Goal: Transaction & Acquisition: Purchase product/service

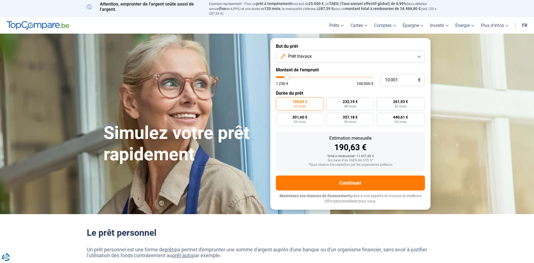
type input "9 250"
type input "9250"
type input "10 000"
type input "10000"
type input "11 000"
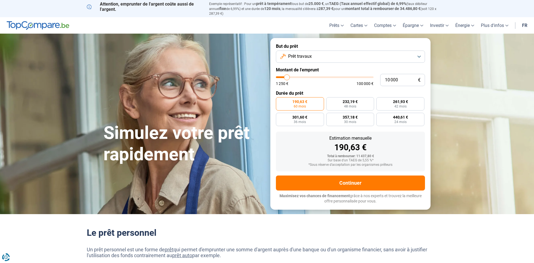
type input "11000"
type input "11 750"
type input "11750"
type input "14 000"
type input "14000"
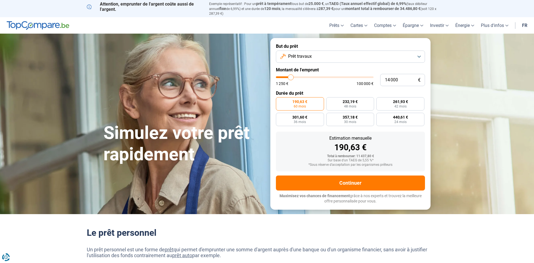
type input "15 250"
type input "15250"
type input "16 750"
type input "16750"
type input "18 250"
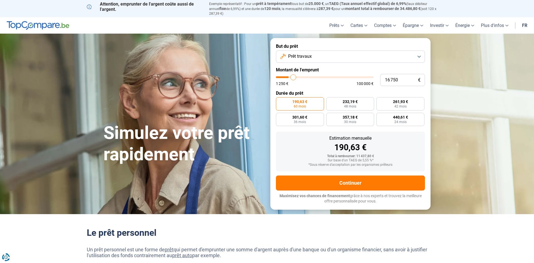
type input "18250"
type input "19 250"
type input "19250"
type input "20 500"
type input "20500"
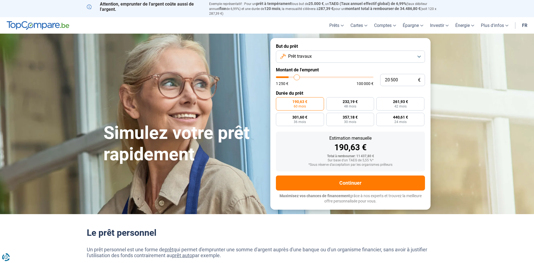
type input "21 750"
type input "21750"
type input "22 250"
type input "22250"
type input "23 500"
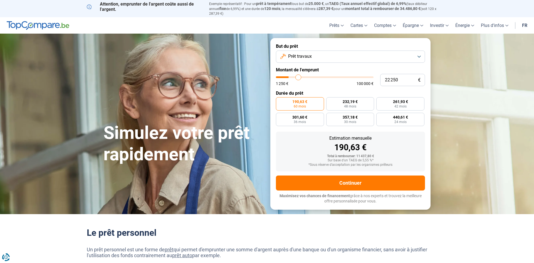
type input "23500"
type input "24 750"
type input "24750"
type input "26 000"
type input "26000"
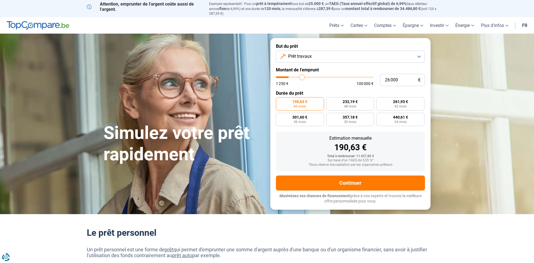
type input "27 750"
type input "27750"
type input "29 750"
type input "29750"
type input "31 500"
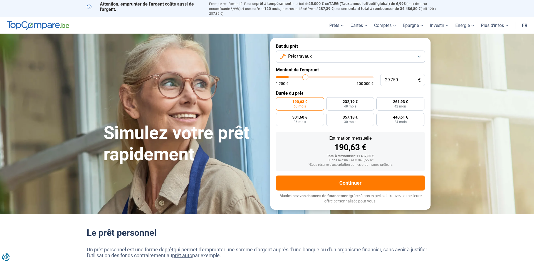
type input "31500"
type input "32 750"
type input "32750"
type input "34 500"
type input "34500"
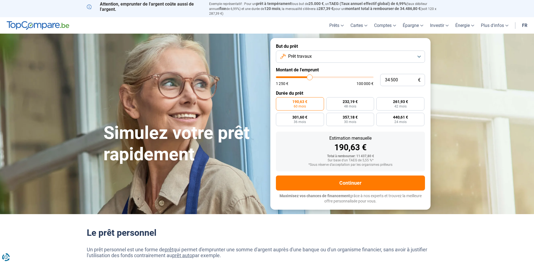
type input "36 750"
type input "36750"
type input "38 250"
type input "38250"
type input "40 250"
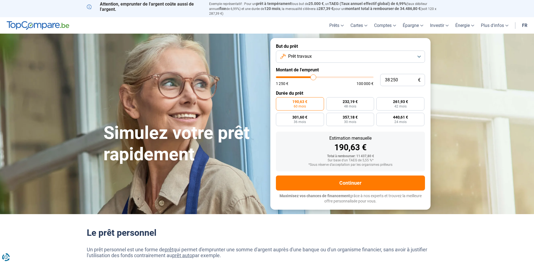
type input "40250"
type input "44 250"
type input "44250"
type input "46 000"
type input "46000"
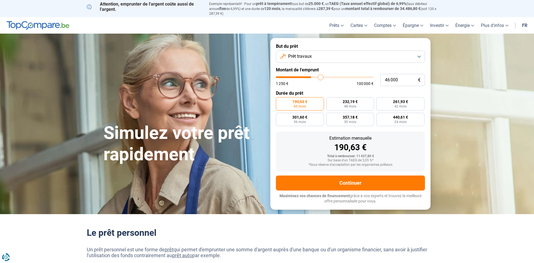
type input "47 750"
type input "47750"
type input "50 750"
type input "50750"
type input "53 250"
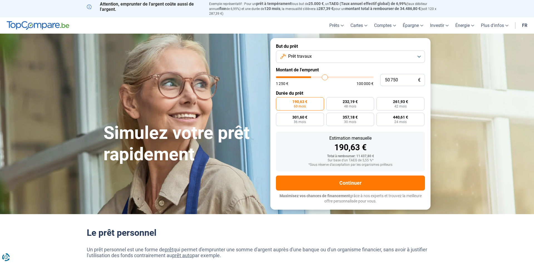
type input "53250"
type input "55 500"
type input "55500"
type input "58 000"
type input "58000"
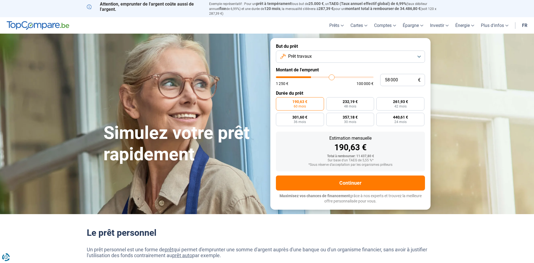
type input "61 000"
type input "61000"
type input "63 000"
type input "63000"
type input "65 500"
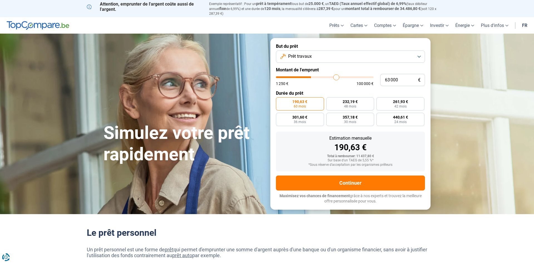
type input "65500"
type input "67 500"
type input "67500"
type input "69 000"
type input "69000"
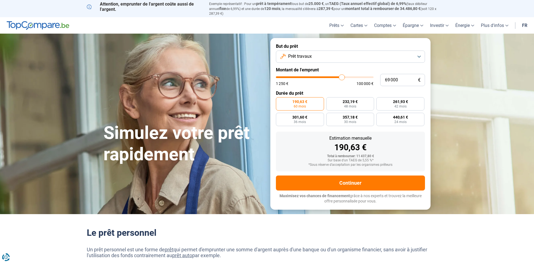
type input "71 000"
type input "71000"
type input "73 250"
type input "73250"
type input "75 000"
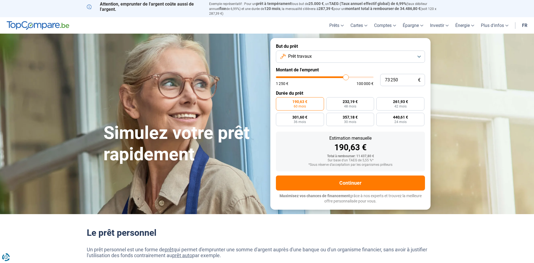
type input "75000"
type input "77 500"
type input "77500"
type input "80 750"
type input "80750"
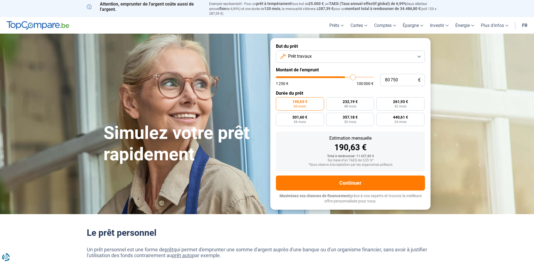
type input "82 250"
type input "82250"
type input "83 750"
type input "83750"
type input "84 500"
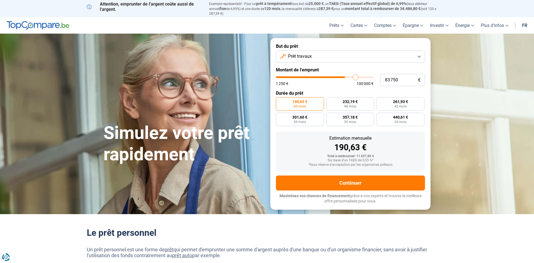
type input "84500"
type input "85 250"
type input "85250"
type input "86 000"
type input "86000"
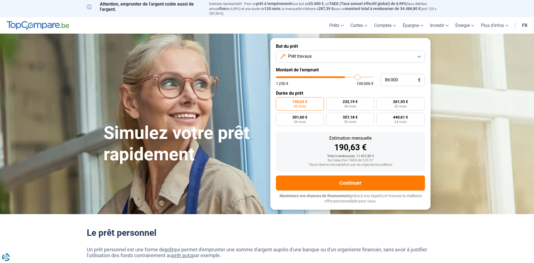
type input "86 750"
type input "86750"
type input "89 000"
type input "89000"
type input "90 000"
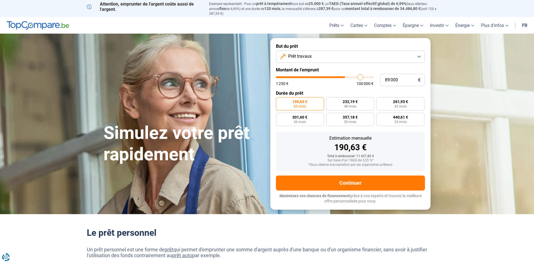
type input "90000"
type input "90 500"
type input "90500"
type input "91 250"
type input "91250"
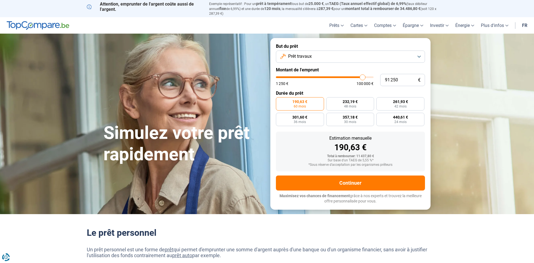
type input "91 750"
type input "91750"
type input "91 250"
type input "91250"
type input "89 750"
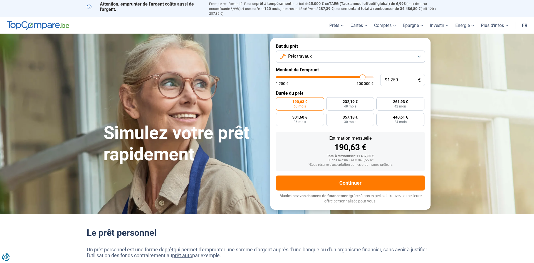
type input "89750"
type input "87 250"
type input "87250"
type input "82 750"
type input "82750"
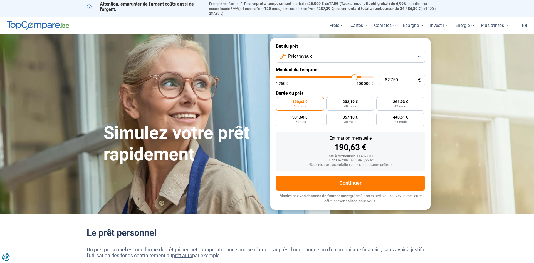
type input "81 750"
type input "81750"
type input "81 000"
type input "81000"
type input "80 750"
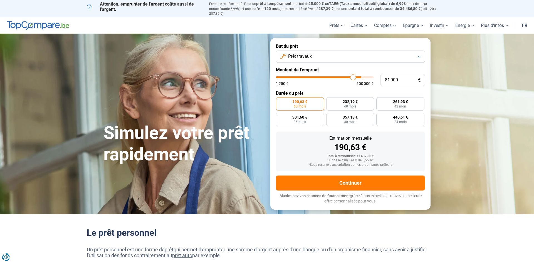
type input "80750"
type input "80 250"
type input "80250"
type input "79 750"
type input "79750"
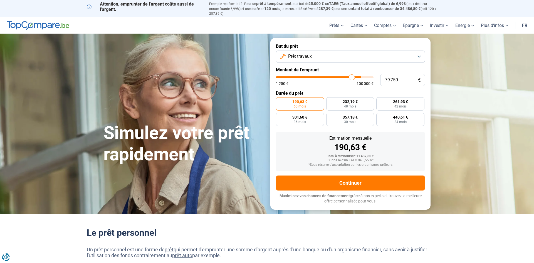
type input "79 250"
type input "79250"
type input "78 000"
type input "78000"
type input "76 250"
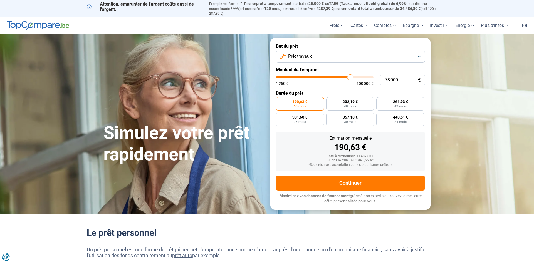
type input "76250"
type input "76 000"
type input "76000"
type input "75 500"
type input "75500"
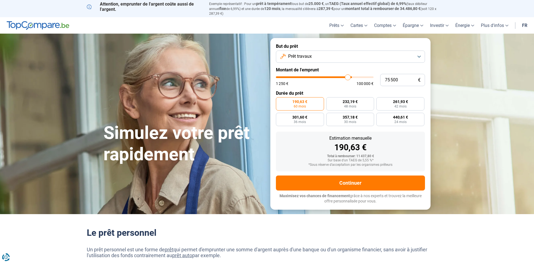
type input "75 250"
type input "75250"
type input "75 000"
type input "75000"
type input "74 750"
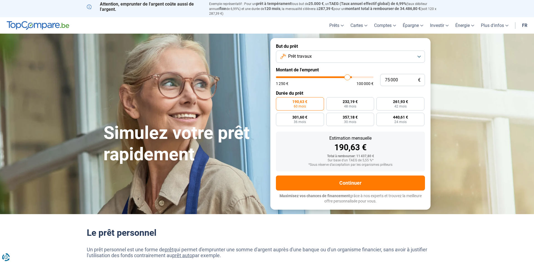
type input "74750"
type input "74 500"
type input "74500"
type input "73 750"
type input "73750"
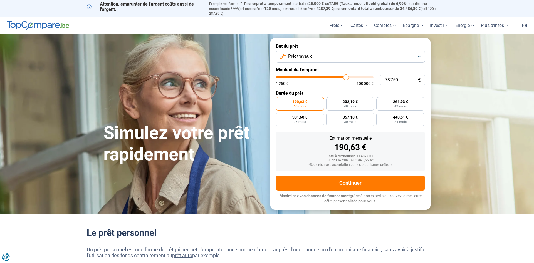
type input "73 500"
type input "73500"
type input "73 000"
type input "73000"
type input "72 500"
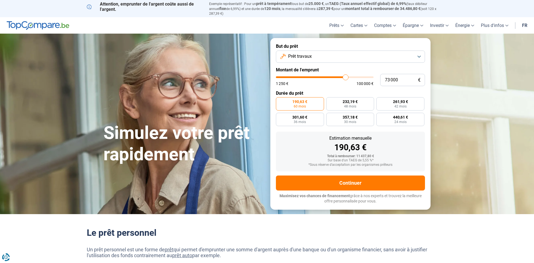
type input "72500"
type input "72 250"
type input "72250"
type input "72 000"
type input "72000"
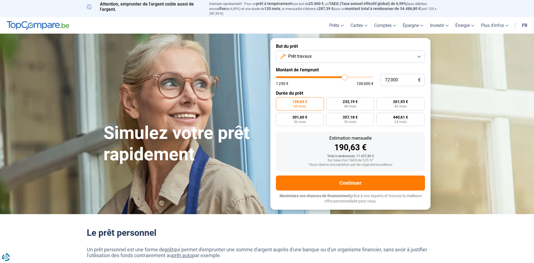
type input "71 750"
type input "71750"
type input "71 500"
type input "71500"
type input "71 000"
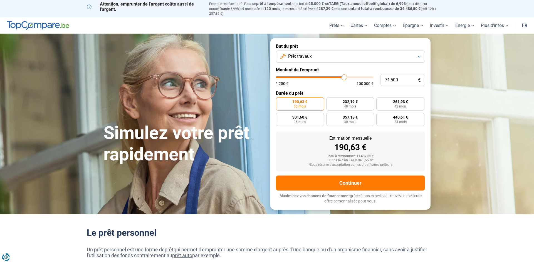
type input "71000"
type input "70 750"
type input "70750"
type input "70 500"
drag, startPoint x: 286, startPoint y: 75, endPoint x: 343, endPoint y: 74, distance: 57.0
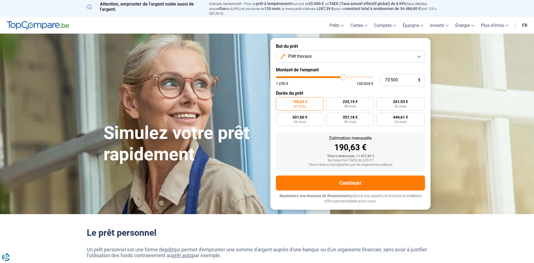
type input "70500"
click at [343, 76] on input "range" at bounding box center [325, 77] width 98 height 2
radio input "false"
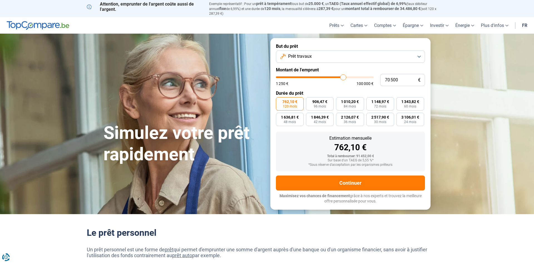
type input "70 250"
type input "70250"
type input "69 500"
type input "69500"
type input "70 250"
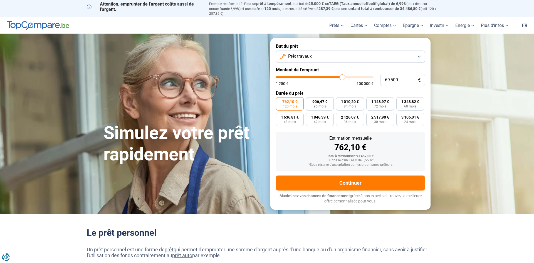
type input "70250"
type input "70 500"
type input "70500"
type input "71 000"
type input "71000"
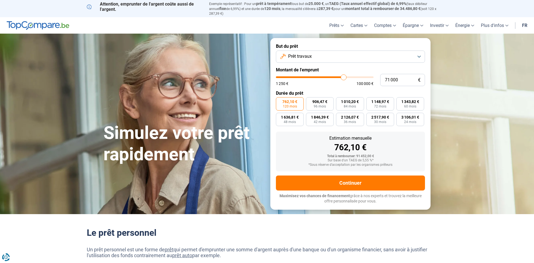
type input "71 500"
type input "71500"
type input "71 000"
type input "71000"
type input "70 500"
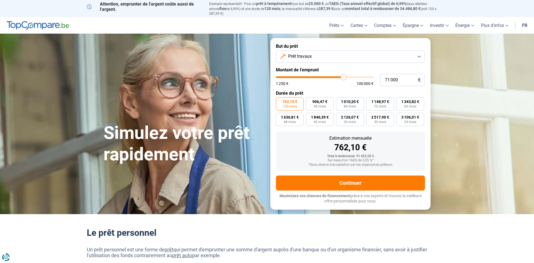
type input "70500"
click at [343, 76] on input "range" at bounding box center [325, 77] width 98 height 2
type input "69 500"
type input "69500"
type input "69 000"
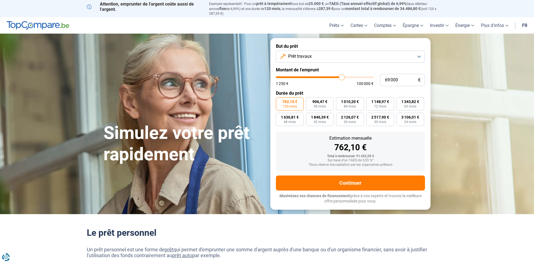
type input "69000"
click at [342, 76] on input "range" at bounding box center [325, 77] width 98 height 2
type input "68 000"
type input "68000"
type input "68 500"
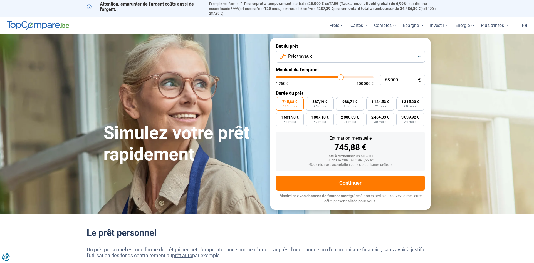
type input "68500"
type input "69 000"
type input "69000"
type input "69 250"
type input "69250"
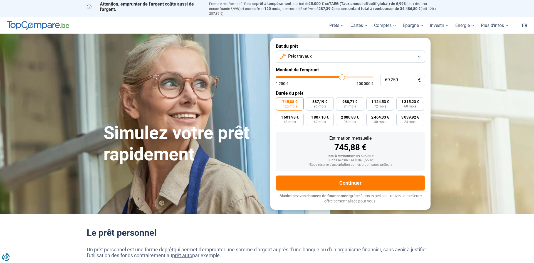
type input "69 500"
type input "69500"
type input "70 000"
type input "70000"
type input "70 500"
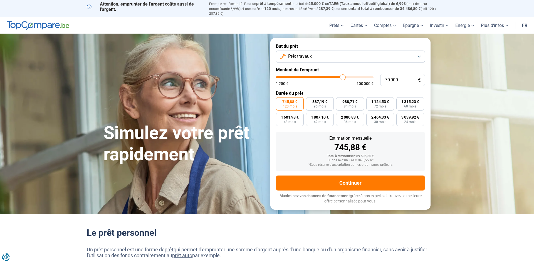
type input "70500"
type input "71 000"
type input "71000"
type input "71 500"
type input "71500"
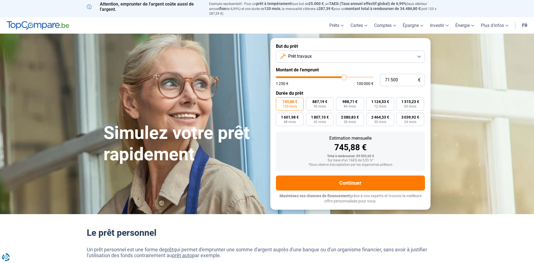
type input "71 750"
drag, startPoint x: 341, startPoint y: 74, endPoint x: 344, endPoint y: 73, distance: 3.4
click at [344, 76] on input "range" at bounding box center [325, 77] width 98 height 2
click at [342, 76] on input "range" at bounding box center [325, 77] width 98 height 2
click at [345, 76] on input "range" at bounding box center [325, 77] width 98 height 2
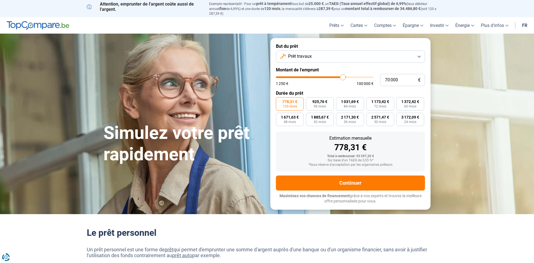
click at [343, 76] on input "range" at bounding box center [325, 77] width 98 height 2
click at [286, 105] on span "120 mois" at bounding box center [290, 106] width 14 height 3
click at [280, 101] on input "756,69 € 120 mois" at bounding box center [278, 99] width 4 height 4
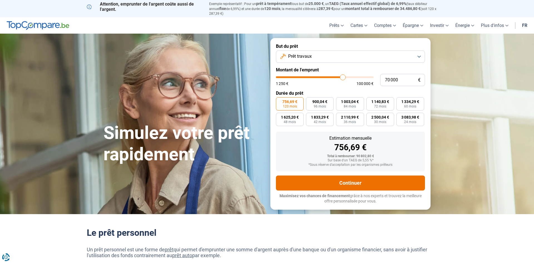
click at [351, 180] on button "Continuer" at bounding box center [350, 183] width 149 height 15
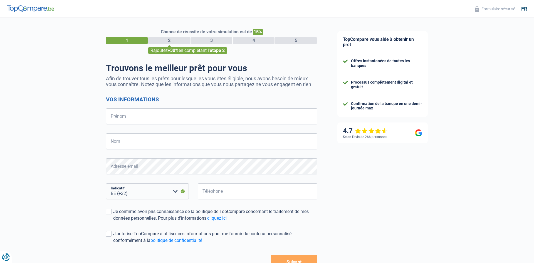
select select "32"
click at [166, 118] on input "Prénom" at bounding box center [211, 116] width 211 height 16
type input "Murielle"
type input "De Sadeleer"
click at [208, 192] on input "Téléphone" at bounding box center [258, 192] width 120 height 16
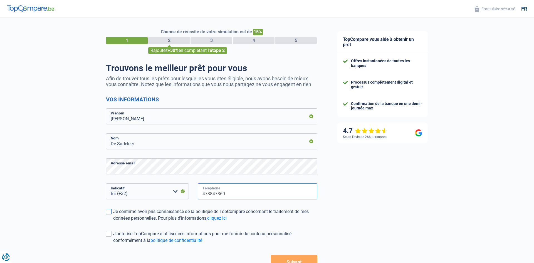
type input "473847360"
click at [108, 210] on span at bounding box center [109, 212] width 6 height 6
click at [113, 222] on input "Je confirme avoir pris connaissance de la politique de TopCompare concernant le…" at bounding box center [113, 222] width 0 height 0
click at [107, 234] on span at bounding box center [109, 234] width 6 height 6
click at [113, 244] on input "J'autorise TopCompare à utiliser ces informations pour me fournir du contenu pe…" at bounding box center [113, 244] width 0 height 0
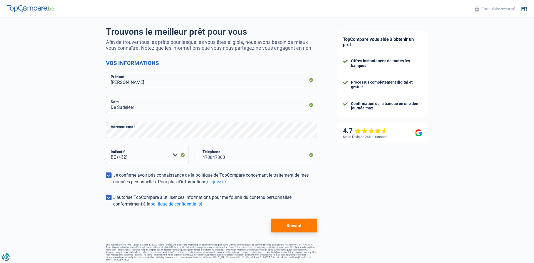
scroll to position [39, 0]
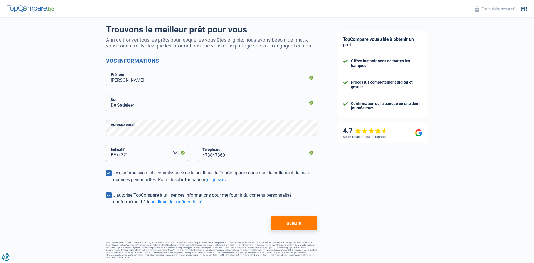
click at [291, 224] on button "Suivant" at bounding box center [294, 224] width 46 height 14
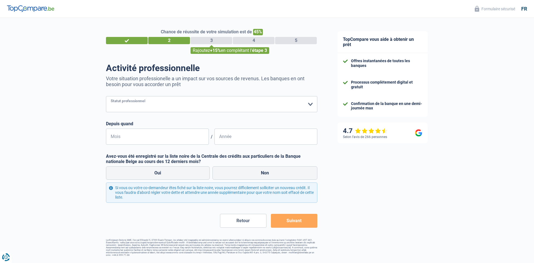
click at [106, 96] on select "Ouvrier Employé privé Employé public Invalide Indépendant Pensionné Chômeur Mut…" at bounding box center [211, 104] width 211 height 16
select select "publicEmployee"
click option "Employé public" at bounding box center [0, 0] width 0 height 0
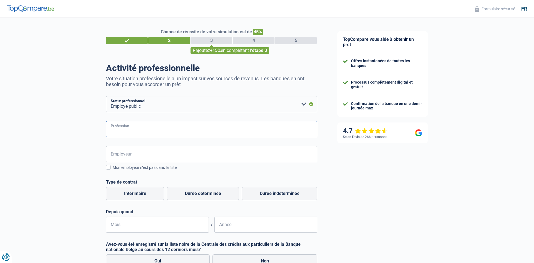
click at [125, 129] on input "Profession" at bounding box center [211, 129] width 211 height 16
type input "Fonctionnaire"
click at [117, 156] on input "Employeur" at bounding box center [211, 154] width 211 height 16
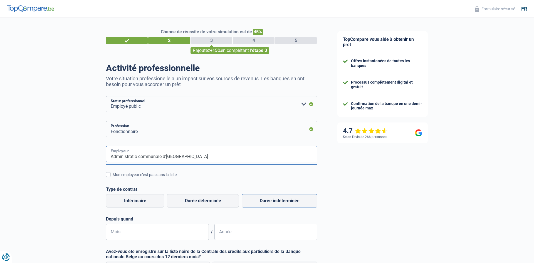
type input "Administratio communale d'Etterbeek"
click at [269, 200] on label "Durée indéterminée" at bounding box center [280, 200] width 76 height 13
click at [269, 200] on input "Durée indéterminée" at bounding box center [280, 200] width 76 height 13
radio input "true"
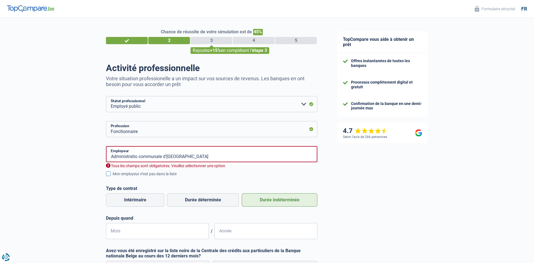
click at [108, 173] on span at bounding box center [108, 174] width 5 height 5
click at [113, 177] on input "Mon employeur n’est pas dans la liste" at bounding box center [113, 177] width 0 height 0
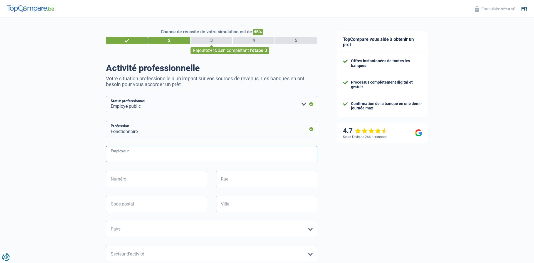
click at [140, 154] on input "Employeur" at bounding box center [211, 154] width 211 height 16
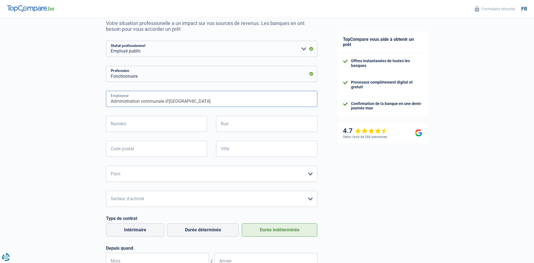
scroll to position [57, 0]
type input "Administration communale d'Etterbeek"
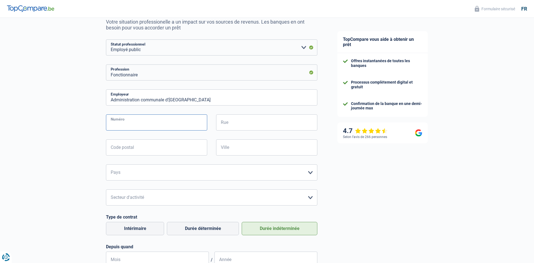
click at [132, 127] on input "Numéro" at bounding box center [156, 123] width 101 height 16
click at [106, 190] on select "Agriculture/Pêche Industrie Horeca Courier/Fitness/Taxi Construction Banques/As…" at bounding box center [211, 198] width 211 height 16
click at [403, 206] on div "TopCompare vous aide à obtenir un prêt Offres instantanées de toutes les banque…" at bounding box center [430, 172] width 207 height 423
click at [106, 190] on select "Agriculture/Pêche Industrie Horeca Courier/Fitness/Taxi Construction Banques/As…" at bounding box center [211, 198] width 211 height 16
click at [389, 172] on div "TopCompare vous aide à obtenir un prêt Offres instantanées de toutes les banque…" at bounding box center [430, 172] width 207 height 423
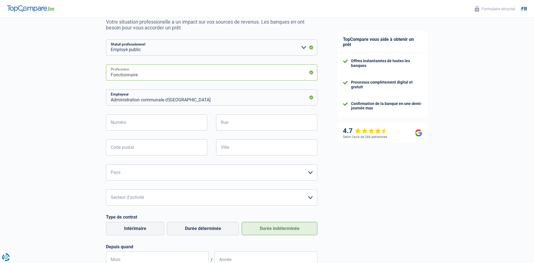
click at [311, 73] on input "Fonctionnaire" at bounding box center [211, 73] width 211 height 16
click at [122, 79] on input "Fonctionnaire" at bounding box center [211, 73] width 211 height 16
drag, startPoint x: 140, startPoint y: 74, endPoint x: 108, endPoint y: 76, distance: 32.9
click at [108, 76] on input "Fonctionnaire" at bounding box center [211, 73] width 211 height 16
type input "employée"
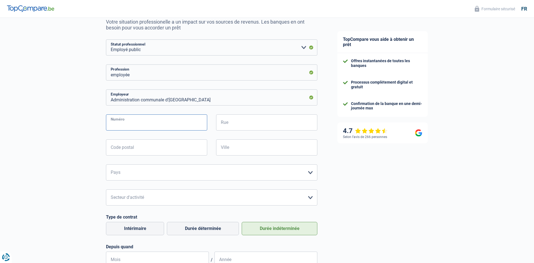
click at [158, 122] on input "Numéro" at bounding box center [156, 123] width 101 height 16
type input "31"
click at [224, 122] on input "Rue" at bounding box center [266, 123] width 101 height 16
type input "des Casernes"
click at [180, 147] on input "Code postal" at bounding box center [156, 148] width 101 height 16
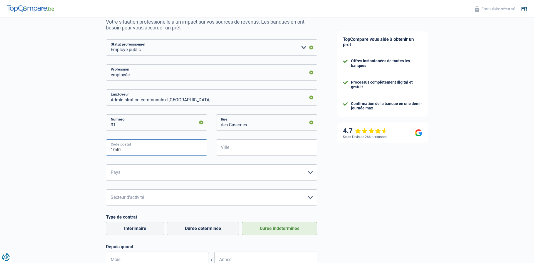
type input "1040"
click at [240, 149] on input "Ville" at bounding box center [266, 148] width 101 height 16
type input "Etterbeek"
click at [106, 165] on select "Belgique France Allemagne Italie Luxembourg Pays-Bas Espagne Suisse Veuillez sé…" at bounding box center [211, 173] width 211 height 16
select select "BE"
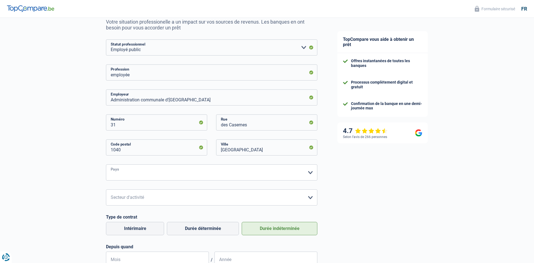
click option "Belgique" at bounding box center [0, 0] width 0 height 0
click at [106, 190] on select "Agriculture/Pêche Industrie Horeca Courier/Fitness/Taxi Construction Banques/As…" at bounding box center [211, 198] width 211 height 16
click at [378, 179] on div "TopCompare vous aide à obtenir un prêt Offres instantanées de toutes les banque…" at bounding box center [430, 172] width 207 height 423
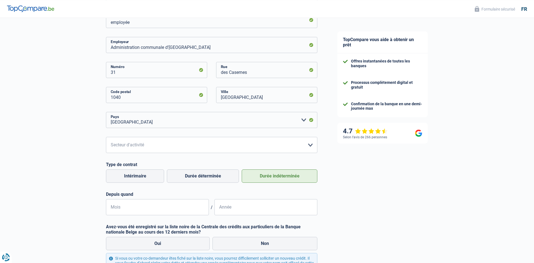
scroll to position [113, 0]
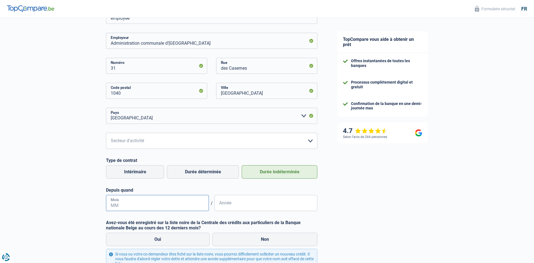
click at [164, 205] on input "Mois" at bounding box center [157, 203] width 103 height 16
drag, startPoint x: 117, startPoint y: 206, endPoint x: 107, endPoint y: 207, distance: 10.4
click at [107, 207] on input "20" at bounding box center [157, 203] width 103 height 16
type input "09"
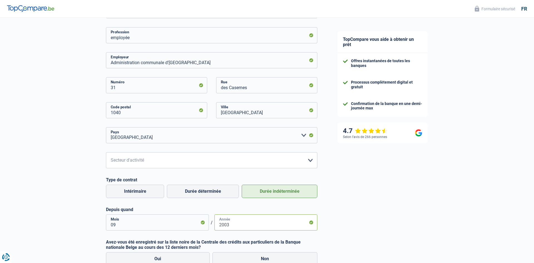
scroll to position [85, 0]
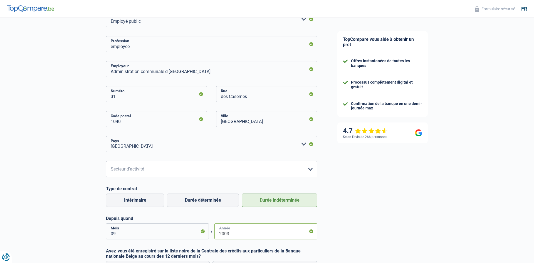
type input "2003"
click at [113, 235] on input "09" at bounding box center [157, 232] width 103 height 16
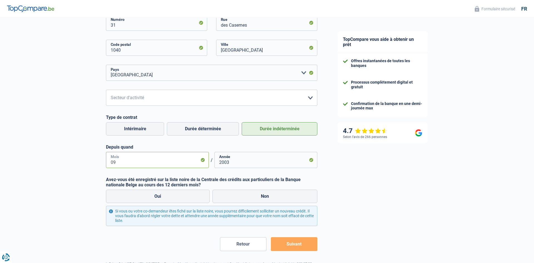
scroll to position [170, 0]
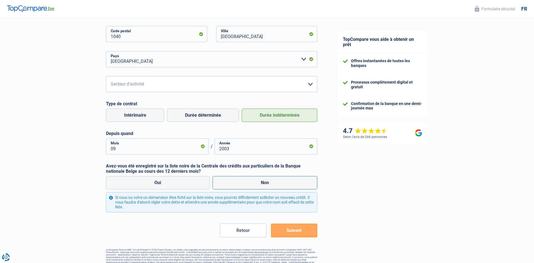
click at [266, 182] on label "Non" at bounding box center [264, 182] width 105 height 13
click at [266, 182] on input "Non" at bounding box center [264, 182] width 105 height 13
radio input "true"
click at [291, 235] on button "Suivant" at bounding box center [294, 231] width 46 height 14
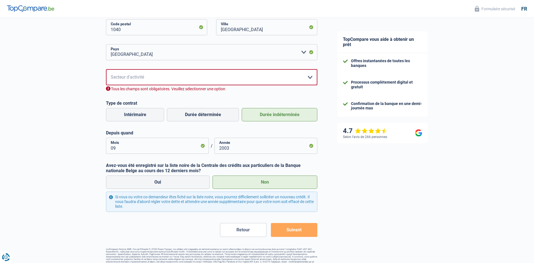
scroll to position [177, 0]
click at [106, 69] on select "Agriculture/Pêche Industrie Horeca Courier/Fitness/Taxi Construction Banques/As…" at bounding box center [211, 77] width 211 height 16
select select "bigCompanies"
click option "Grandes entreprises (+50pers)" at bounding box center [0, 0] width 0 height 0
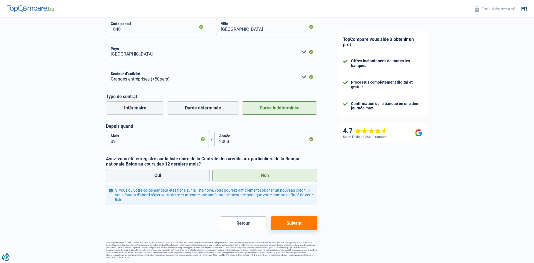
click at [299, 227] on button "Suivant" at bounding box center [294, 224] width 46 height 14
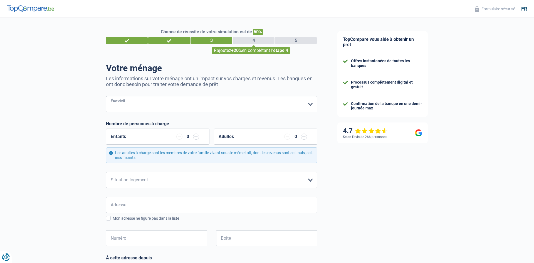
click at [106, 96] on select "Célibataire Marié(e) Cohabitant(e) légal(e) Divorcé(e) Veuf(ve) Séparé (de fait…" at bounding box center [211, 104] width 211 height 16
select select "single"
click option "Célibataire" at bounding box center [0, 0] width 0 height 0
click at [106, 172] on select "Locataire Propriétaire avec prêt hypothécaire Propriétaire sans prêt hypothécai…" at bounding box center [211, 180] width 211 height 16
select select "ownerWithoutMortgage"
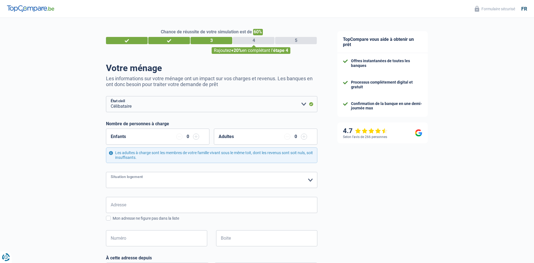
click option "Propriétaire sans prêt hypothécaire" at bounding box center [0, 0] width 0 height 0
click at [130, 207] on input "Adresse" at bounding box center [211, 205] width 211 height 16
type input "Windmutslaan"
click at [128, 240] on input "Numéro" at bounding box center [156, 239] width 101 height 16
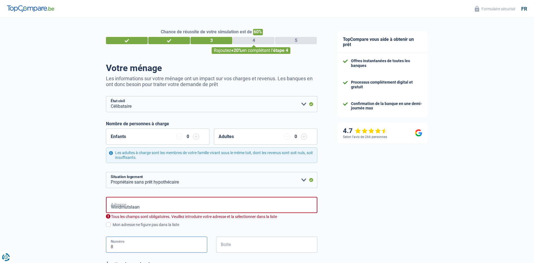
type input "8"
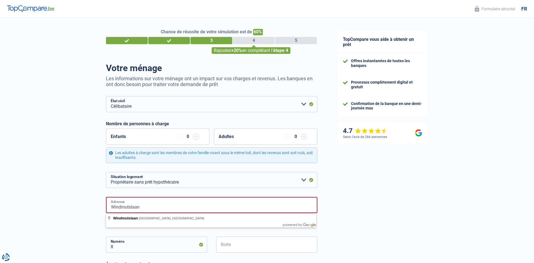
click at [168, 203] on input "Windmutslaan" at bounding box center [211, 205] width 211 height 16
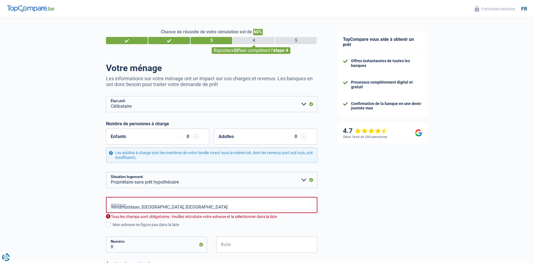
type input "Windmutslaan, 1701, Dilbeek, BE"
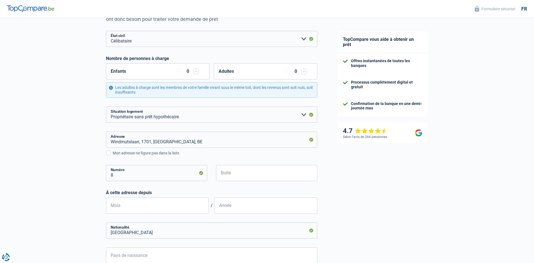
scroll to position [85, 0]
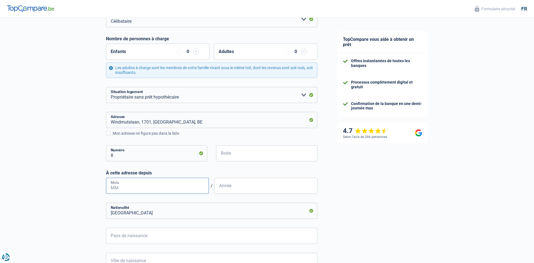
click at [128, 187] on input "Mois" at bounding box center [157, 186] width 103 height 16
type input "2"
type input "02"
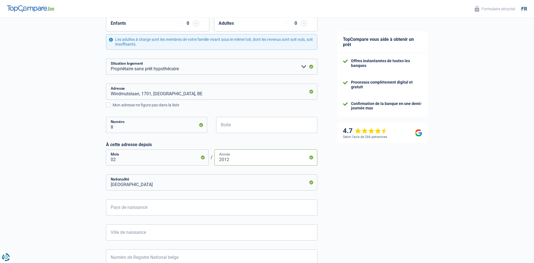
type input "2012"
click at [139, 209] on input "Pays de naissance" at bounding box center [211, 208] width 211 height 16
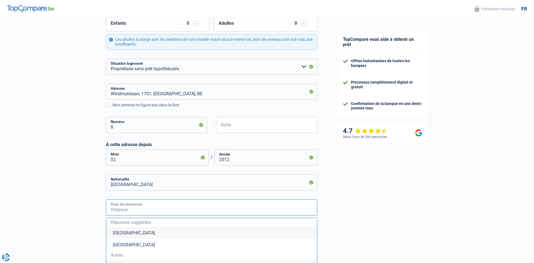
click at [135, 211] on input "Pays de naissance" at bounding box center [211, 208] width 211 height 16
drag, startPoint x: 118, startPoint y: 214, endPoint x: 123, endPoint y: 211, distance: 6.1
click at [118, 214] on input "Pays de naissance" at bounding box center [211, 208] width 211 height 16
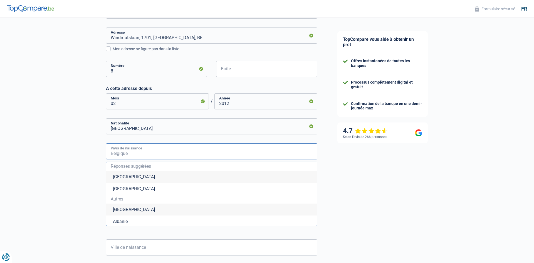
scroll to position [170, 0]
click at [123, 178] on li "Belgique" at bounding box center [211, 176] width 211 height 12
type input "Belgique"
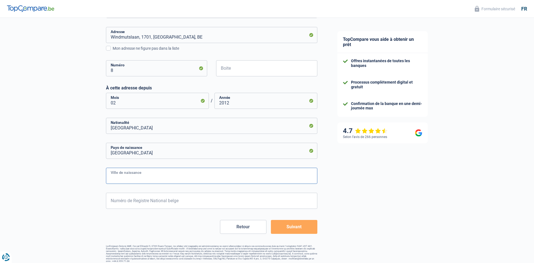
click at [161, 177] on input "Ville de naissance" at bounding box center [211, 176] width 211 height 16
type input "Berchem Sainte-Agathe"
click at [152, 204] on input "Numéro de Registre National belge" at bounding box center [211, 201] width 211 height 16
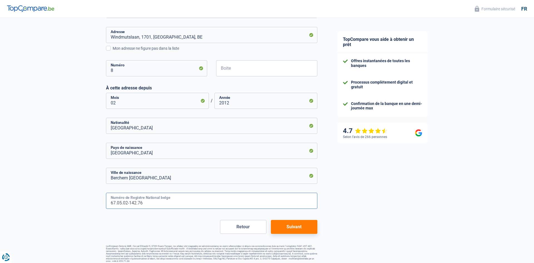
type input "67.05.02-142.76"
click at [295, 228] on button "Suivant" at bounding box center [294, 227] width 46 height 14
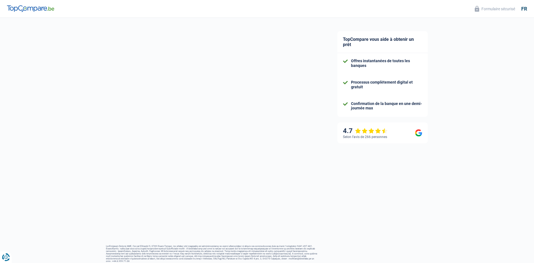
select select "netSalary"
select select "mealVouchers"
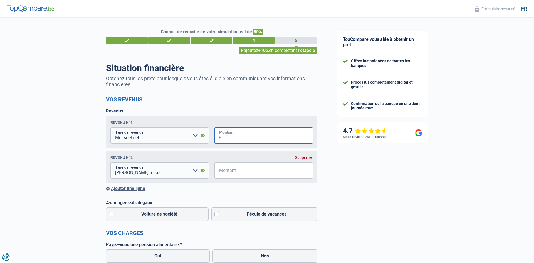
click at [234, 135] on input "Montant" at bounding box center [267, 136] width 92 height 16
type input "2.700"
click at [240, 173] on input "Montant" at bounding box center [267, 171] width 92 height 16
type input "178"
click at [214, 216] on label "Pécule de vacances" at bounding box center [264, 214] width 106 height 13
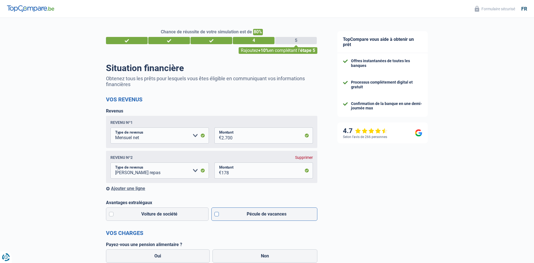
click at [214, 216] on input "Pécule de vacances" at bounding box center [264, 214] width 106 height 13
checkbox input "true"
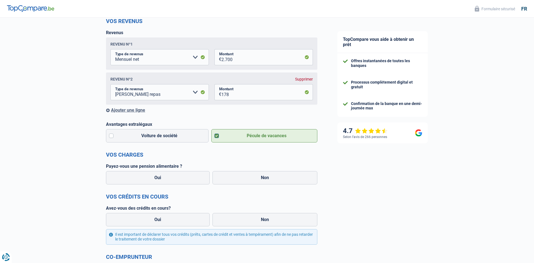
scroll to position [85, 0]
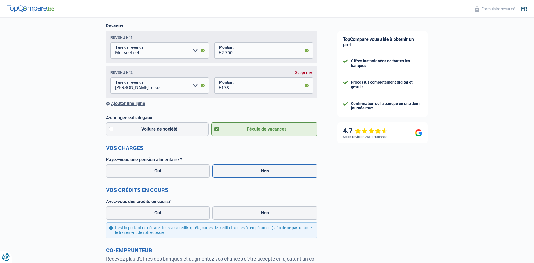
click at [256, 173] on label "Non" at bounding box center [264, 171] width 105 height 13
click at [256, 173] on input "Non" at bounding box center [264, 171] width 105 height 13
radio input "true"
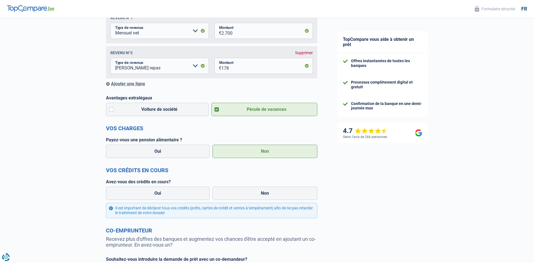
scroll to position [142, 0]
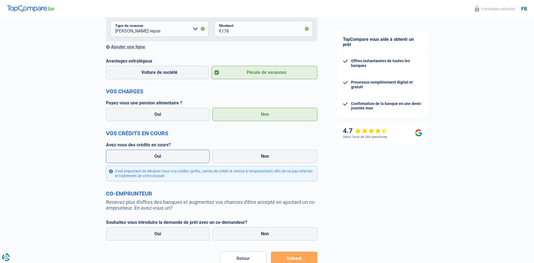
click at [151, 158] on label "Oui" at bounding box center [158, 156] width 104 height 13
click at [151, 158] on input "Oui" at bounding box center [158, 156] width 104 height 13
radio input "true"
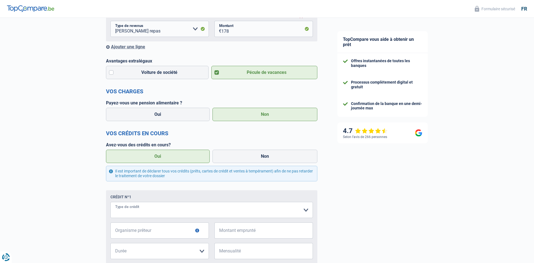
click at [110, 202] on select "Carte ou ouverture de crédit Prêt hypothécaire Vente à tempérament Prêt à tempé…" at bounding box center [211, 210] width 202 height 16
select select "carLoan"
click option "Prêt voiture" at bounding box center [0, 0] width 0 height 0
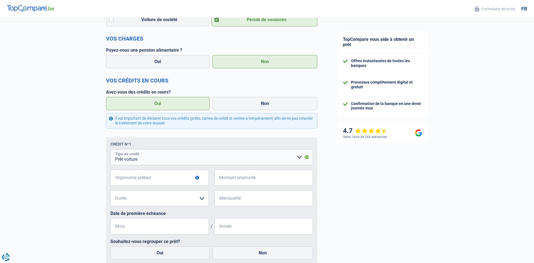
scroll to position [199, 0]
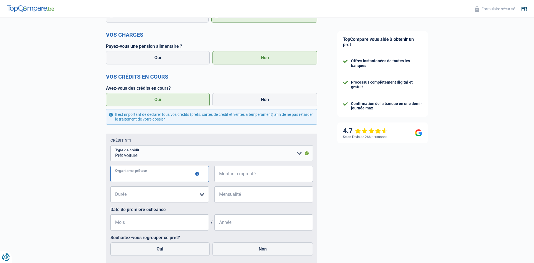
click at [165, 177] on input "Organisme prêteur" at bounding box center [159, 174] width 98 height 16
type input "garage gorgon"
click at [229, 178] on input "Montant emprunté" at bounding box center [267, 174] width 92 height 16
type input "17.000"
click at [110, 187] on select "12 mois 18 mois 24 mois 30 mois 36 mois 42 mois 48 mois 60 mois 72 mois 84 mois…" at bounding box center [159, 195] width 98 height 16
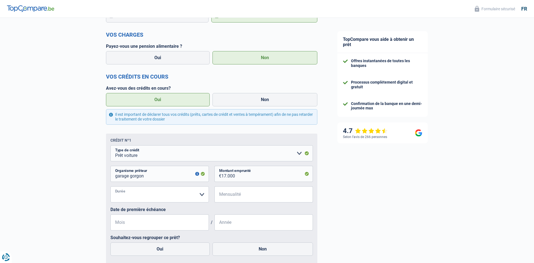
select select "48"
click option "48 mois" at bounding box center [0, 0] width 0 height 0
drag, startPoint x: 252, startPoint y: 198, endPoint x: 244, endPoint y: 198, distance: 7.5
click at [251, 198] on input "Mensualité" at bounding box center [267, 195] width 92 height 16
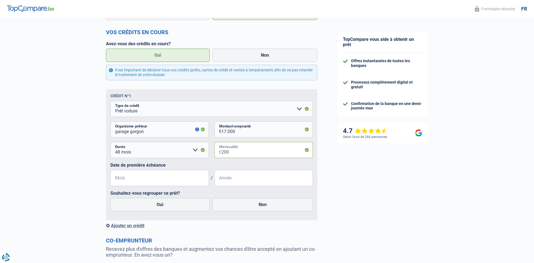
scroll to position [255, 0]
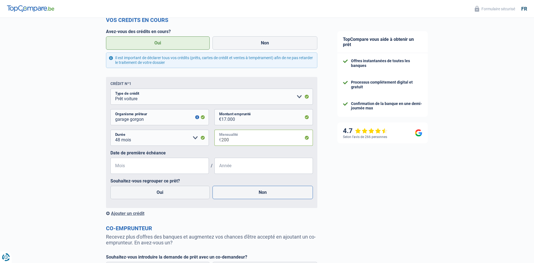
type input "200"
click at [249, 194] on label "Non" at bounding box center [262, 192] width 101 height 13
click at [249, 194] on input "Non" at bounding box center [262, 192] width 101 height 13
radio input "true"
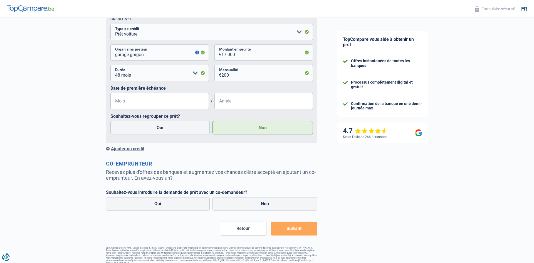
scroll to position [327, 0]
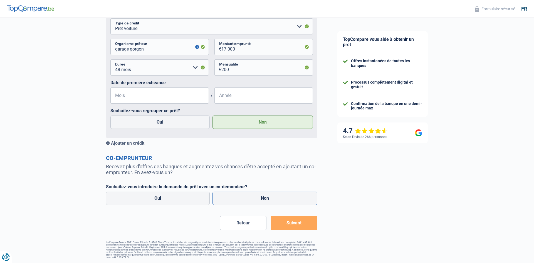
click at [265, 200] on label "Non" at bounding box center [264, 198] width 105 height 13
click at [265, 200] on input "Non" at bounding box center [264, 198] width 105 height 13
radio input "true"
click at [296, 225] on button "Suivant" at bounding box center [294, 223] width 46 height 14
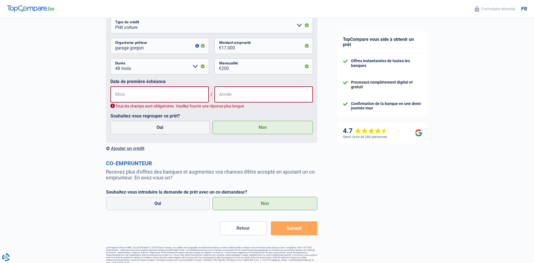
click at [287, 232] on button "Suivant" at bounding box center [294, 229] width 46 height 14
click at [128, 95] on input "Mois" at bounding box center [159, 94] width 98 height 16
click at [121, 98] on input "Mois" at bounding box center [159, 94] width 98 height 16
type input "08"
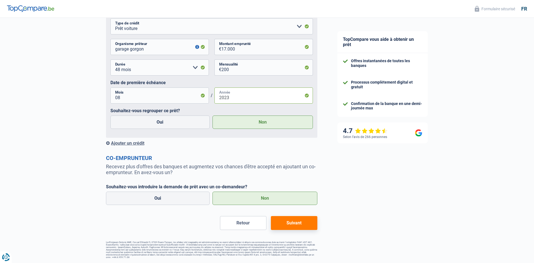
type input "2023"
click at [269, 198] on label "Non" at bounding box center [264, 198] width 105 height 13
click at [269, 198] on input "Non" at bounding box center [264, 198] width 105 height 13
click at [293, 224] on button "Suivant" at bounding box center [294, 223] width 46 height 14
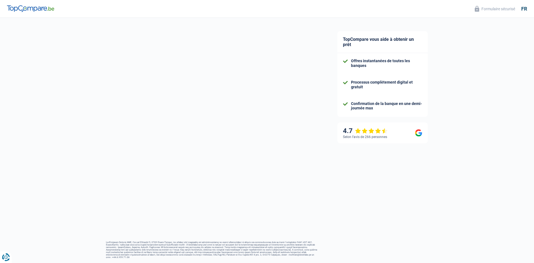
select select "renovation"
select select "120"
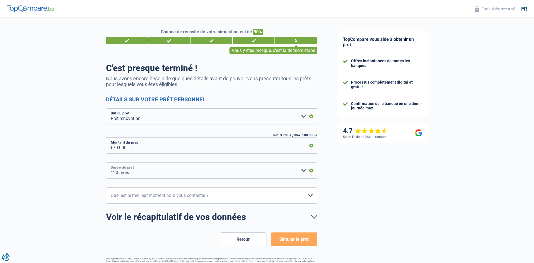
click at [106, 163] on select "12 mois 18 mois 24 mois 30 mois 36 mois 42 mois 48 mois 60 mois 72 mois 84 mois…" at bounding box center [211, 171] width 211 height 16
click at [404, 188] on div "TopCompare vous aide à obtenir un prêt Offres instantanées de toutes les banque…" at bounding box center [430, 149] width 207 height 262
click at [106, 188] on select "10h-12h 12h-14h 14h-16h 16h-18h Veuillez sélectionner une option" at bounding box center [211, 196] width 211 height 16
select select "10-12"
click option "10h-12h" at bounding box center [0, 0] width 0 height 0
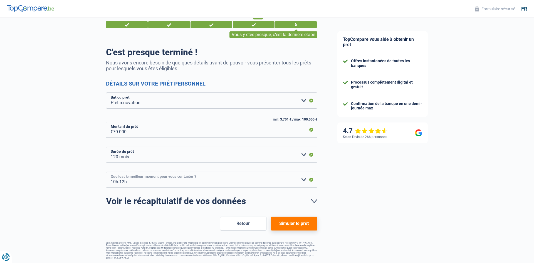
scroll to position [16, 0]
click at [292, 224] on button "Simuler le prêt" at bounding box center [294, 224] width 46 height 14
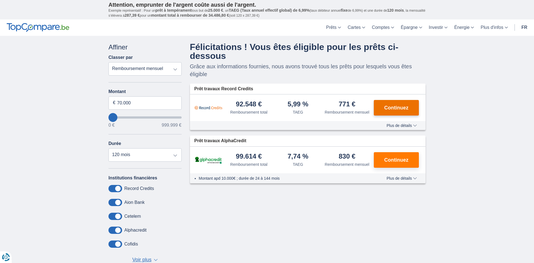
click at [402, 107] on span "Continuez" at bounding box center [396, 107] width 24 height 5
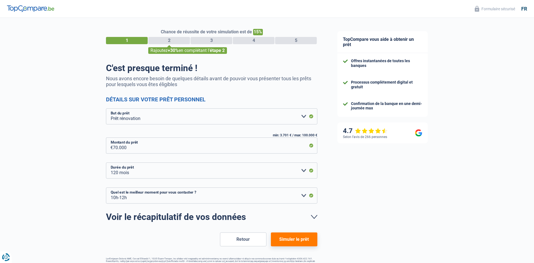
select select "renovation"
select select "120"
select select "10-12"
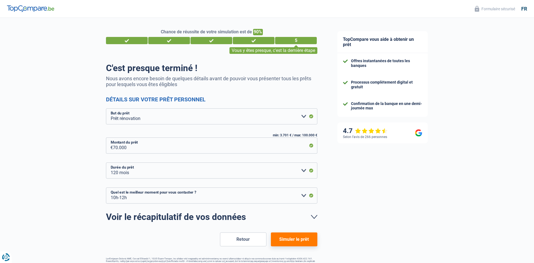
click at [293, 239] on button "Simuler le prêt" at bounding box center [294, 240] width 46 height 14
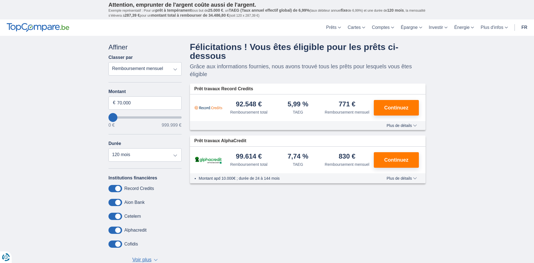
click at [415, 126] on span "Plus de détails" at bounding box center [402, 126] width 30 height 4
